Goal: Task Accomplishment & Management: Complete application form

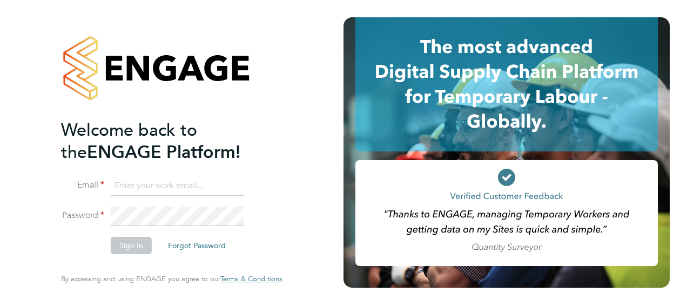
type input "[PERSON_NAME][EMAIL_ADDRESS][DOMAIN_NAME]"
click at [134, 246] on button "Sign In" at bounding box center [131, 245] width 41 height 17
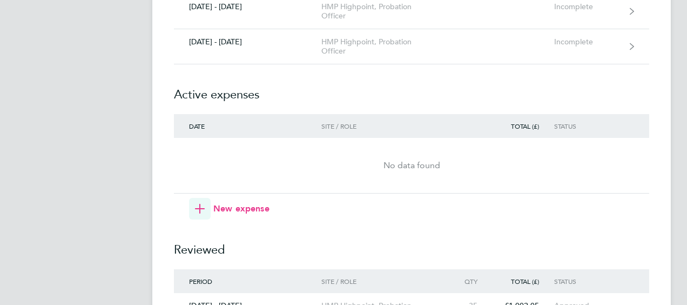
scroll to position [2701, 0]
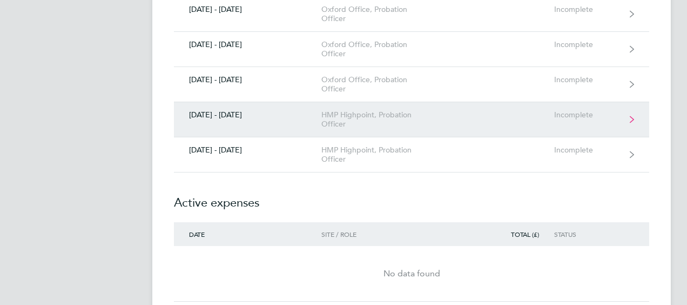
click at [294, 109] on link "[DATE] - [DATE] HMP Highpoint, Probation Officer Incomplete" at bounding box center [411, 119] width 475 height 35
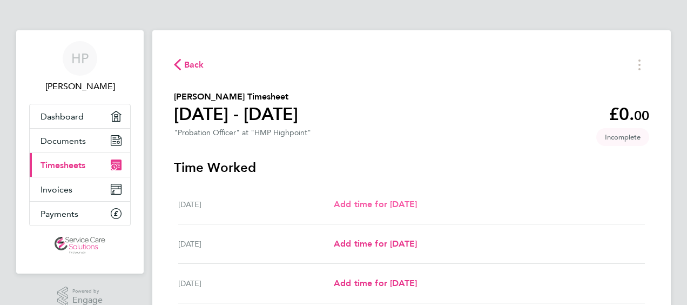
click at [365, 203] on span "Add time for [DATE]" at bounding box center [375, 204] width 83 height 10
select select "30"
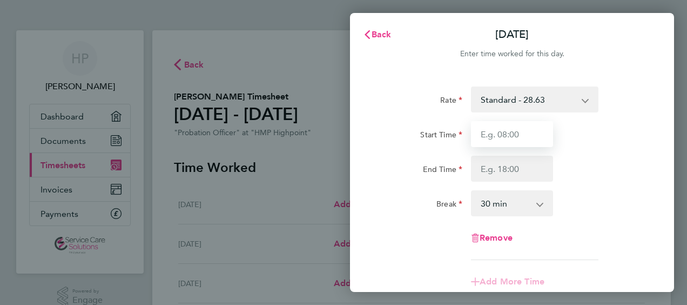
click at [506, 143] on input "Start Time" at bounding box center [512, 134] width 82 height 26
type input "08:00"
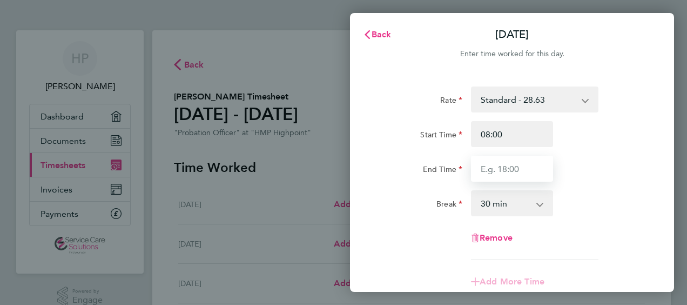
type input "15:30"
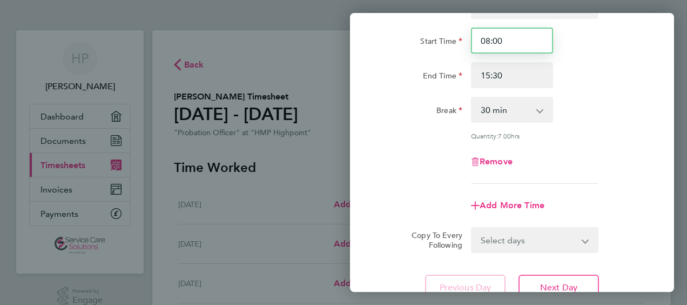
scroll to position [108, 0]
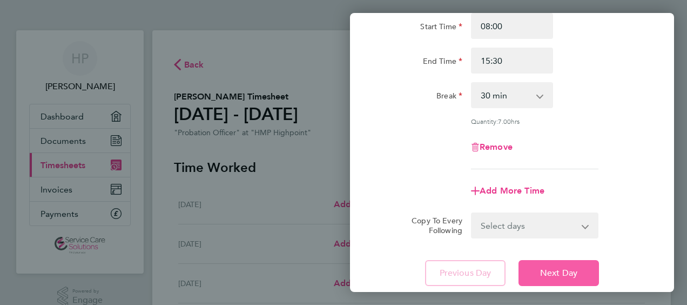
click at [568, 269] on span "Next Day" at bounding box center [558, 272] width 37 height 11
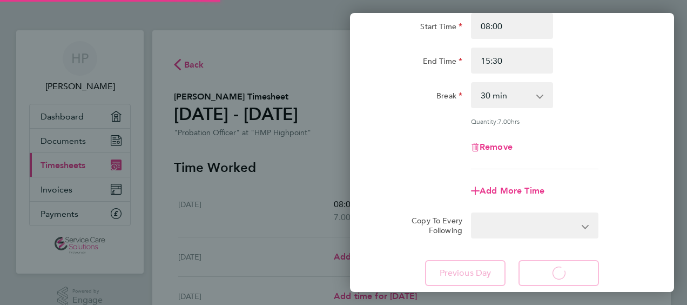
select select "30"
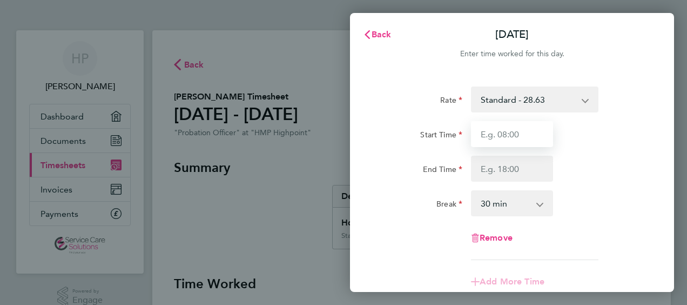
click at [521, 132] on input "Start Time" at bounding box center [512, 134] width 82 height 26
type input "08:00"
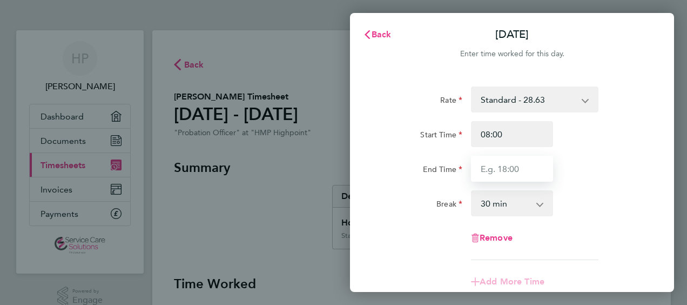
type input "15:30"
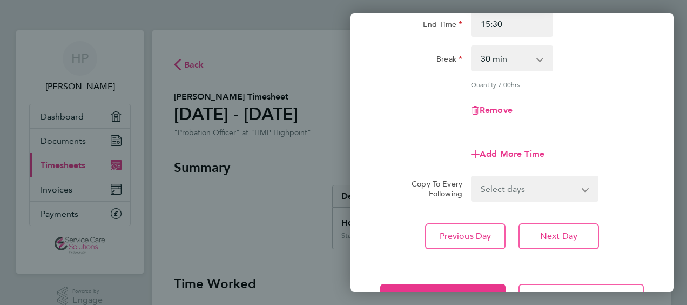
scroll to position [162, 0]
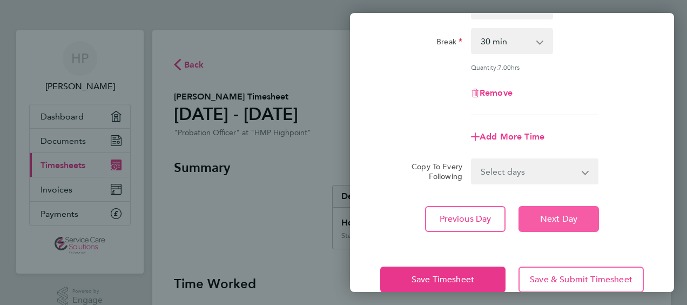
click at [573, 217] on span "Next Day" at bounding box center [558, 218] width 37 height 11
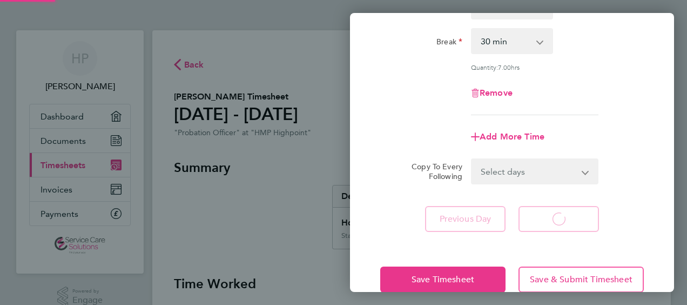
select select "30"
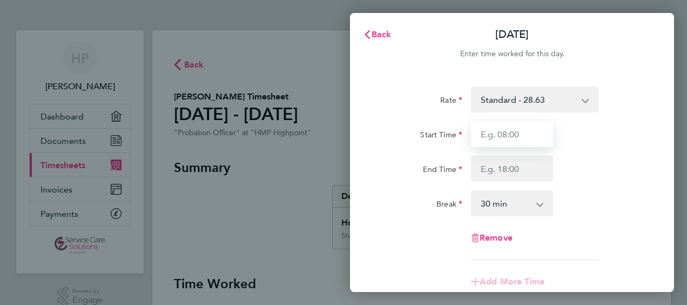
click at [508, 142] on input "Start Time" at bounding box center [512, 134] width 82 height 26
type input "08:00"
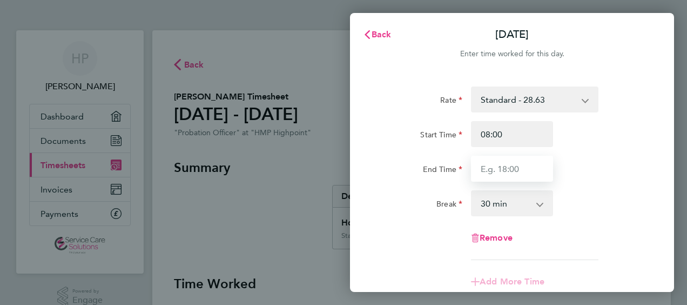
type input "15:30"
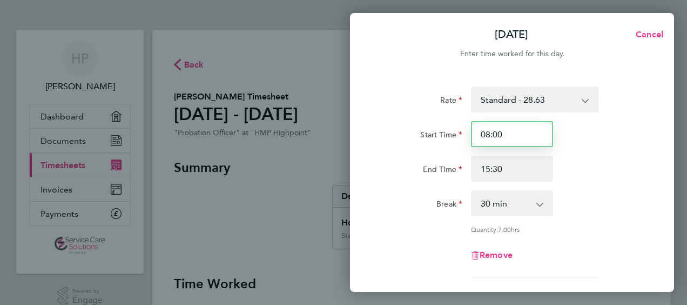
scroll to position [183, 0]
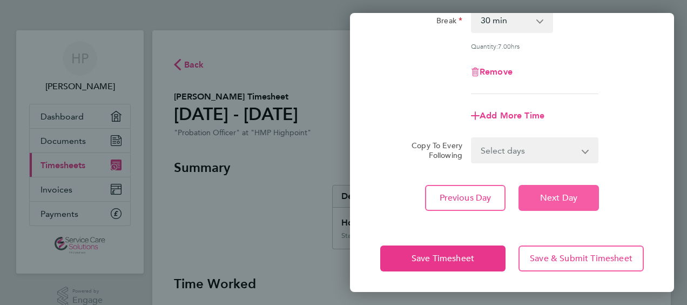
click at [572, 199] on span "Next Day" at bounding box center [558, 197] width 37 height 11
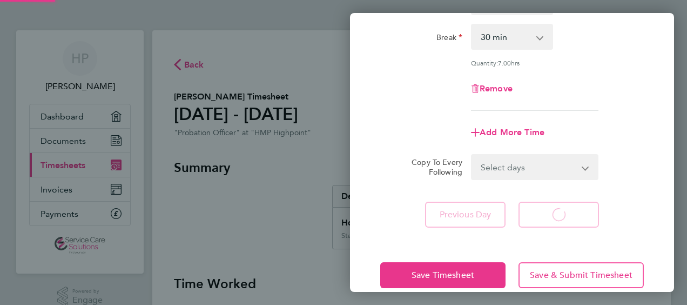
select select "30"
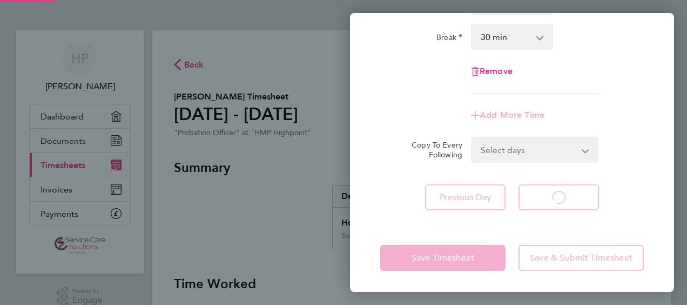
select select "30"
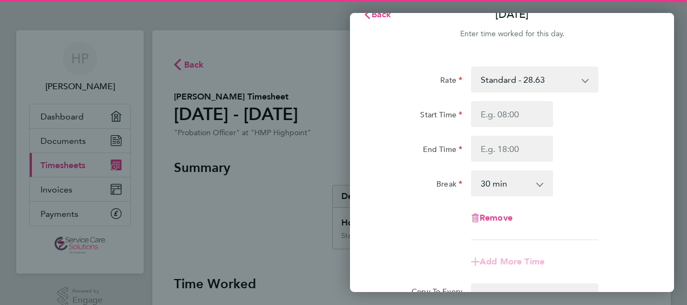
scroll to position [4, 0]
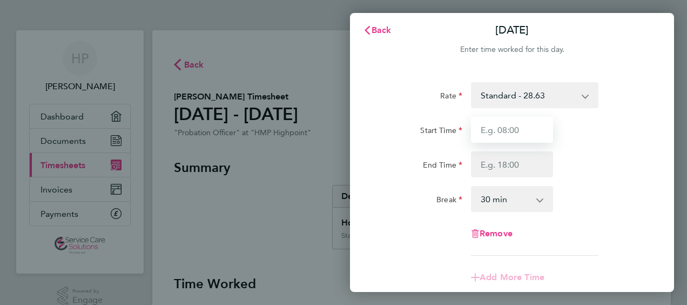
click at [526, 133] on input "Start Time" at bounding box center [512, 130] width 82 height 26
type input "08:00"
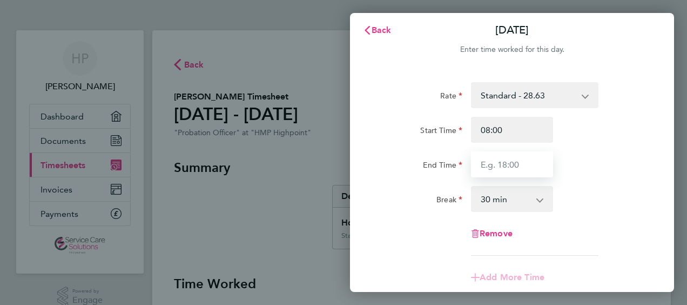
type input "15:30"
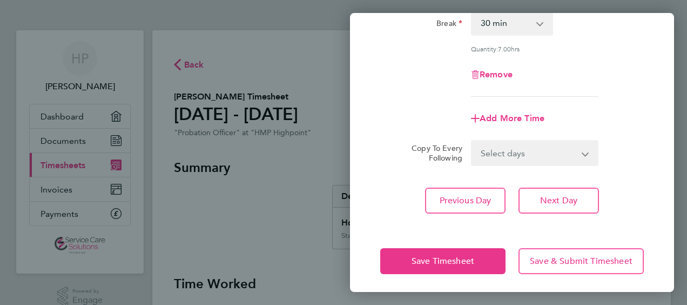
scroll to position [183, 0]
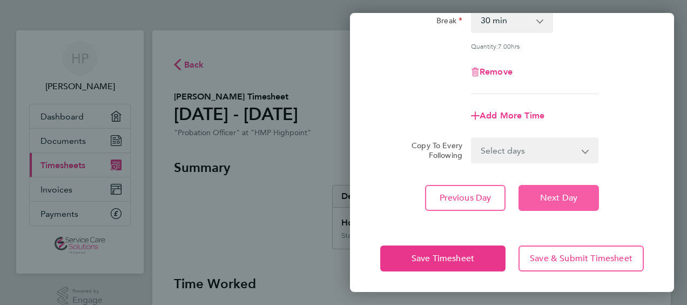
click at [566, 193] on span "Next Day" at bounding box center [558, 197] width 37 height 11
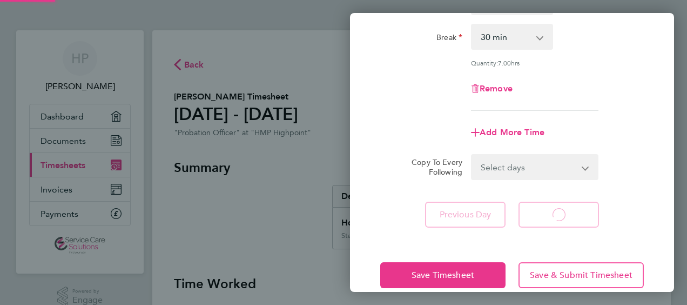
select select "30"
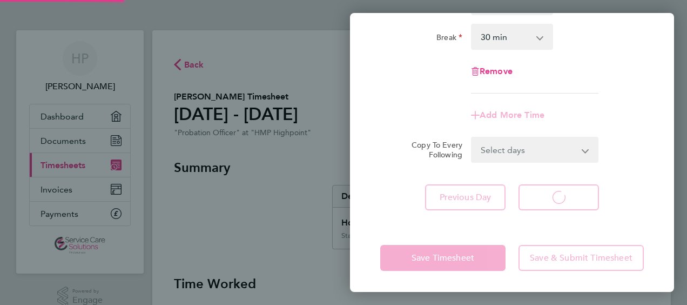
select select "30"
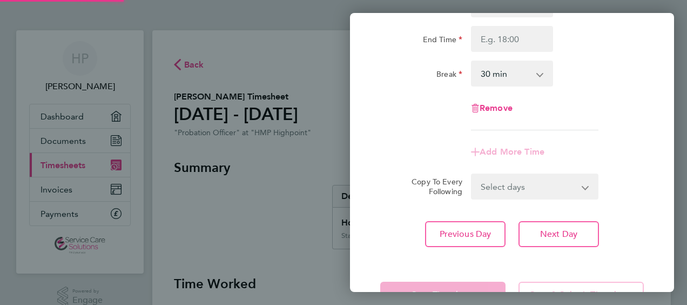
scroll to position [4, 0]
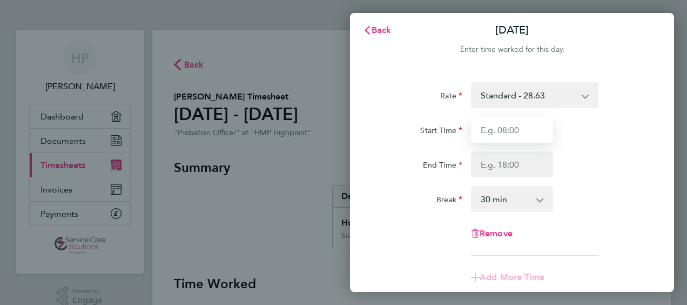
click at [540, 135] on input "Start Time" at bounding box center [512, 130] width 82 height 26
type input "08:00"
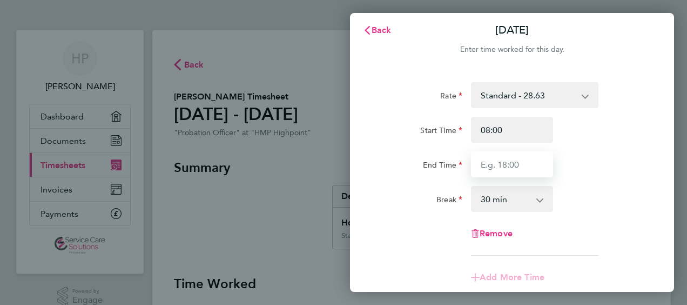
type input "15:30"
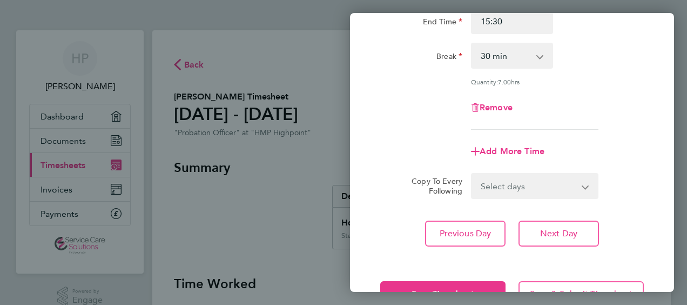
scroll to position [183, 0]
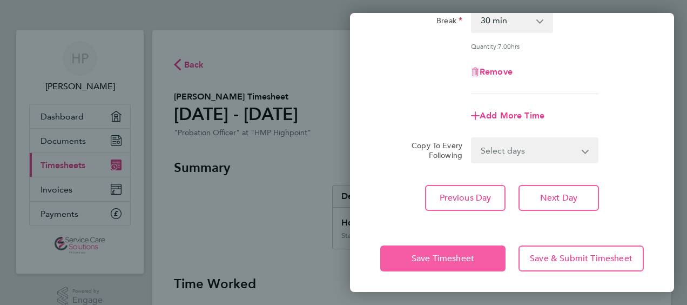
click at [430, 254] on span "Save Timesheet" at bounding box center [443, 258] width 63 height 11
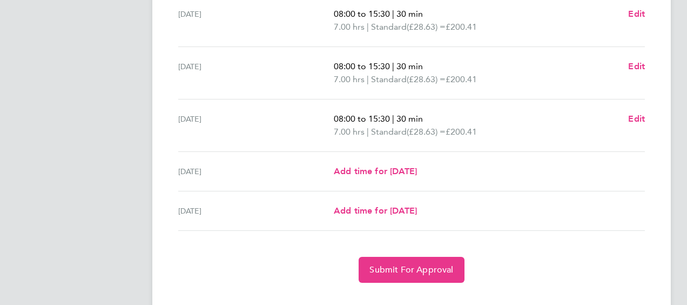
scroll to position [431, 0]
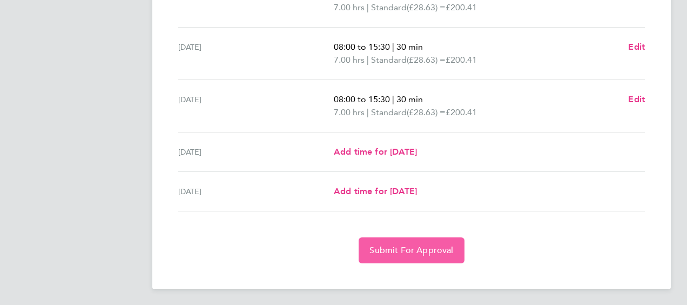
click at [426, 250] on span "Submit For Approval" at bounding box center [412, 250] width 84 height 11
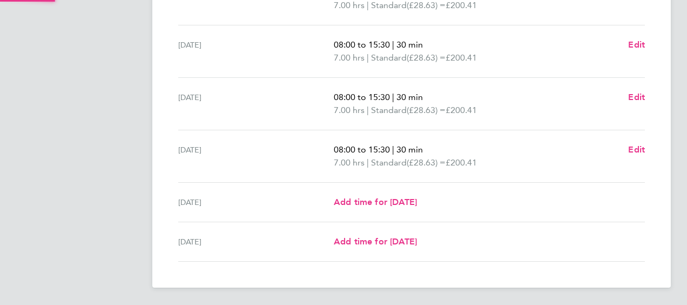
scroll to position [379, 0]
